Goal: Obtain resource: Download file/media

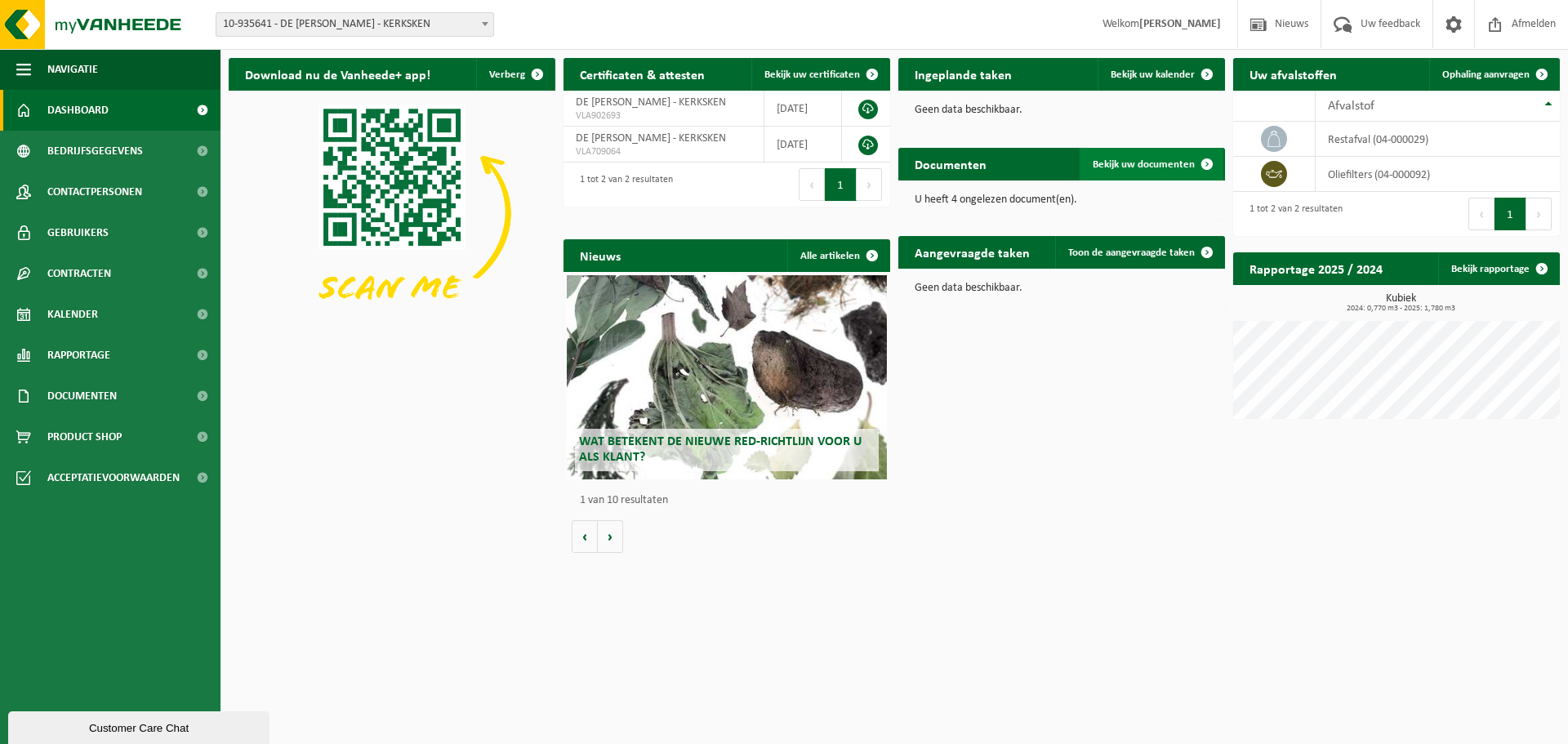
click at [1171, 165] on span "Bekijk uw documenten" at bounding box center [1144, 165] width 102 height 10
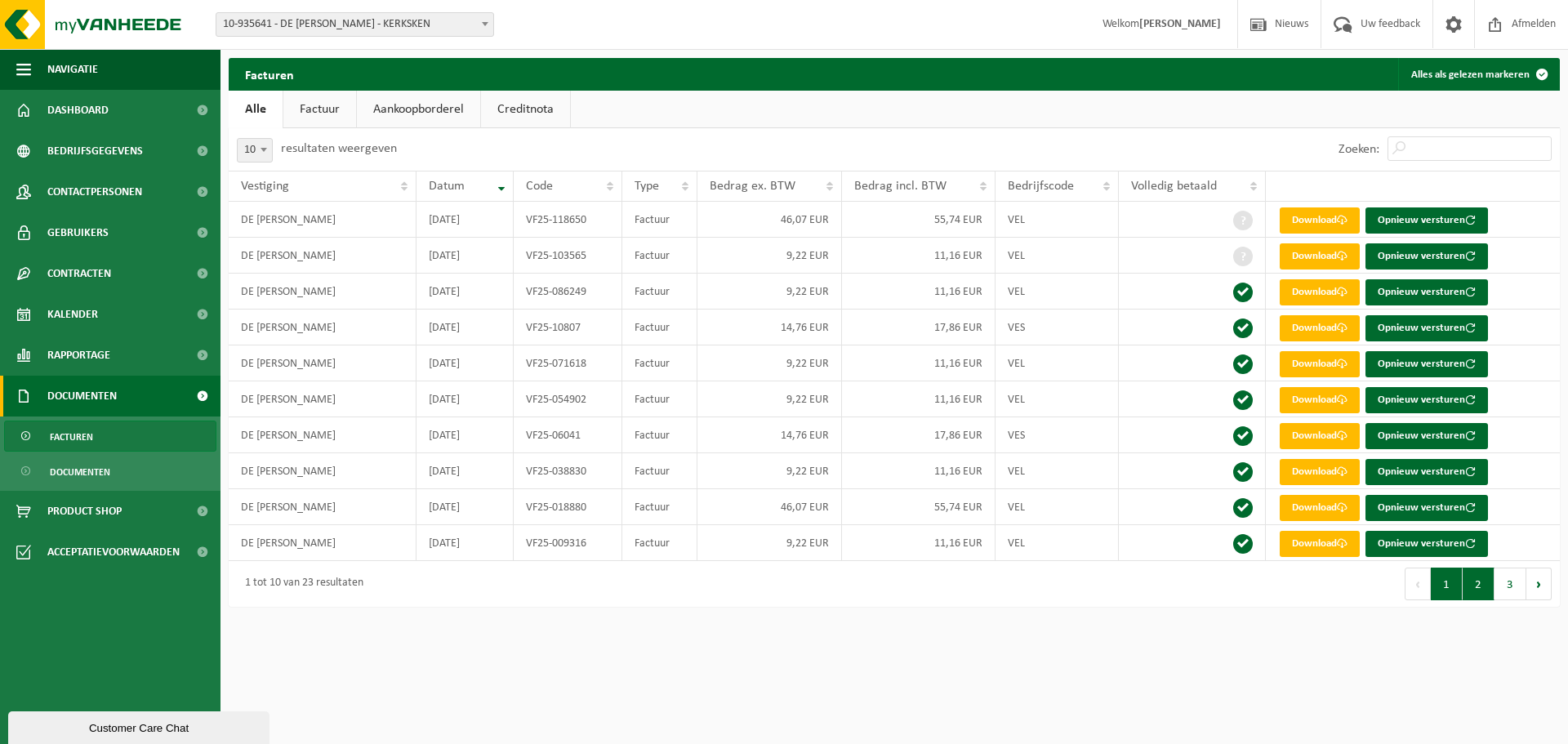
click at [1476, 583] on button "2" at bounding box center [1478, 584] width 32 height 33
click at [1508, 585] on button "3" at bounding box center [1510, 584] width 32 height 33
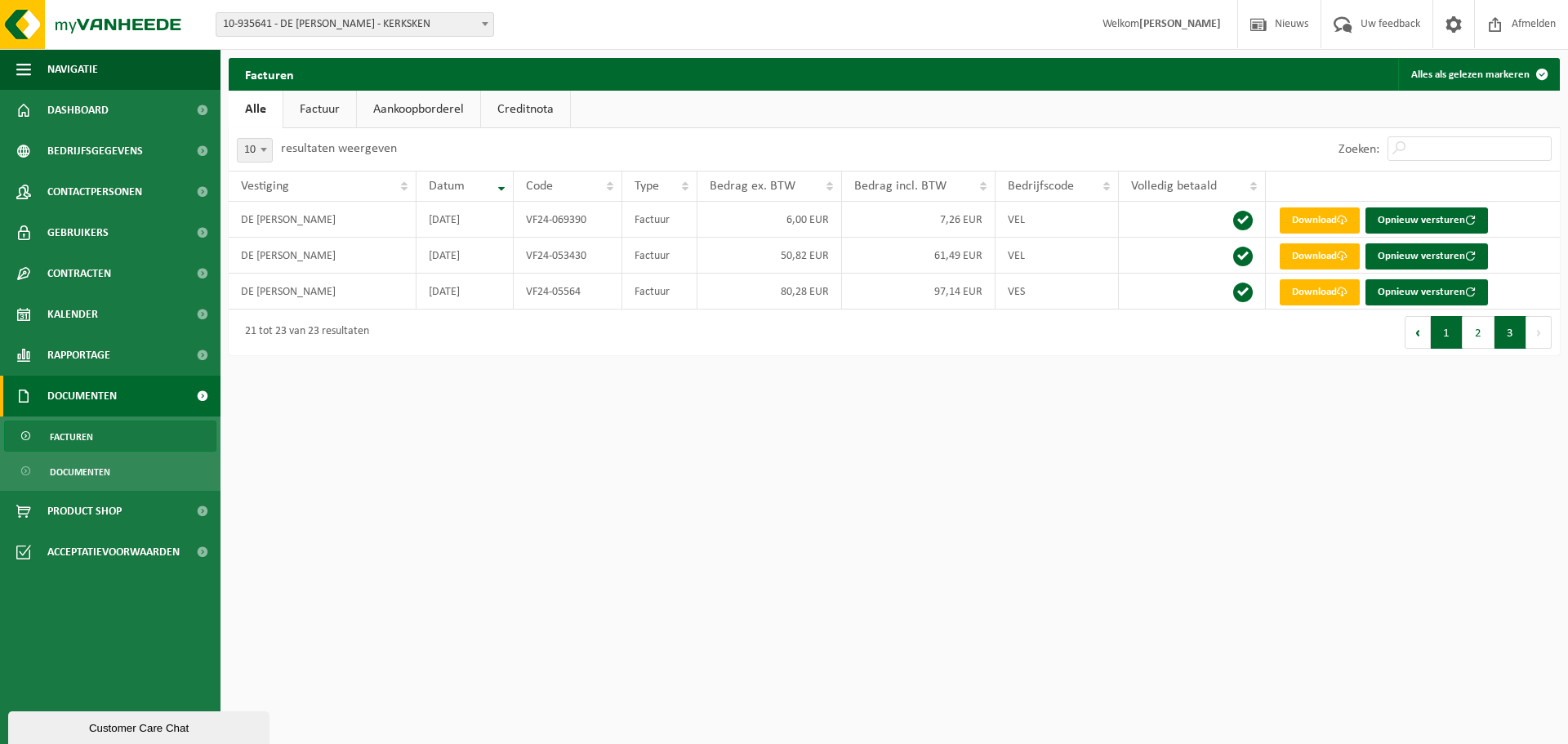
click at [1448, 335] on button "1" at bounding box center [1446, 333] width 32 height 33
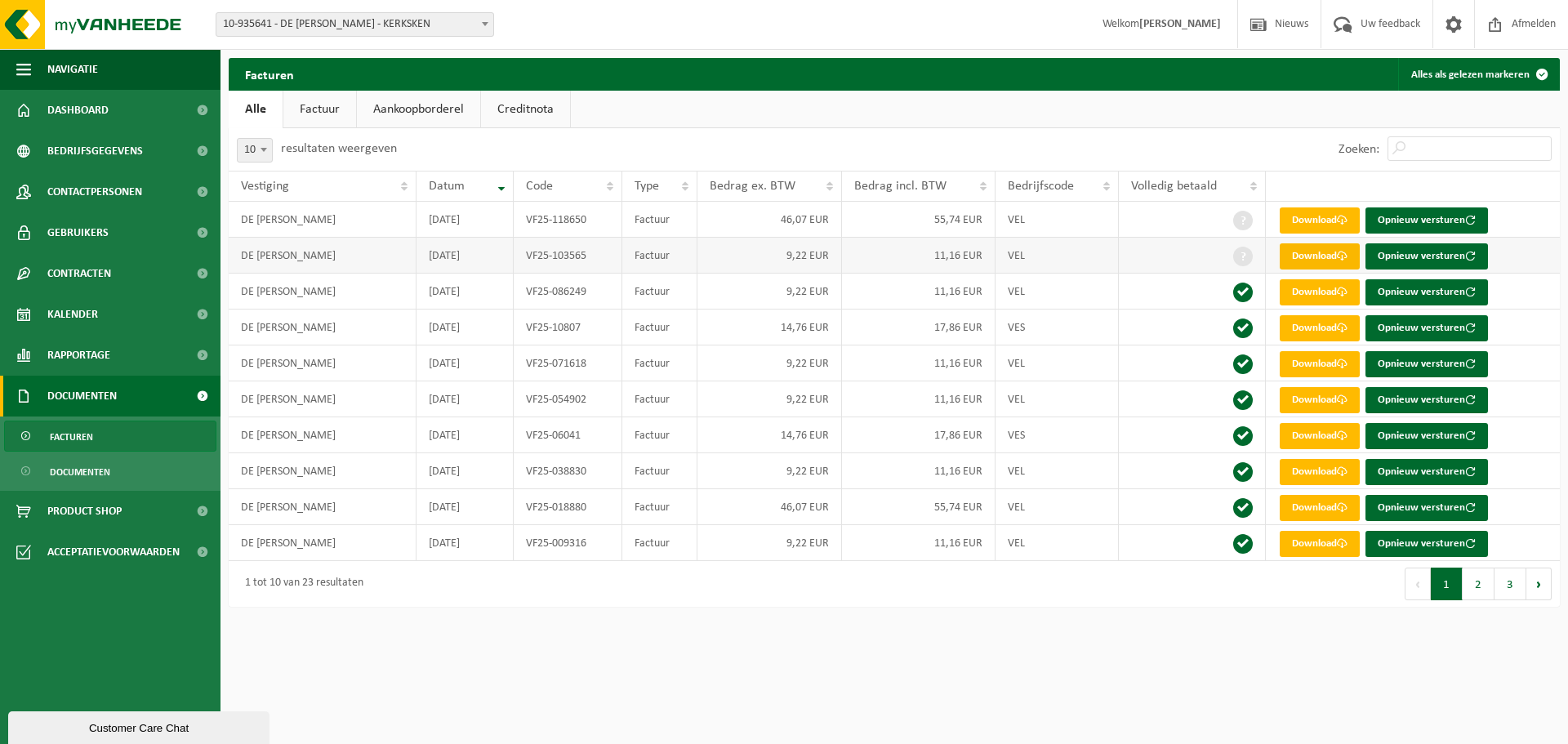
click at [1309, 257] on link "Download" at bounding box center [1320, 256] width 80 height 26
